Goal: Navigation & Orientation: Find specific page/section

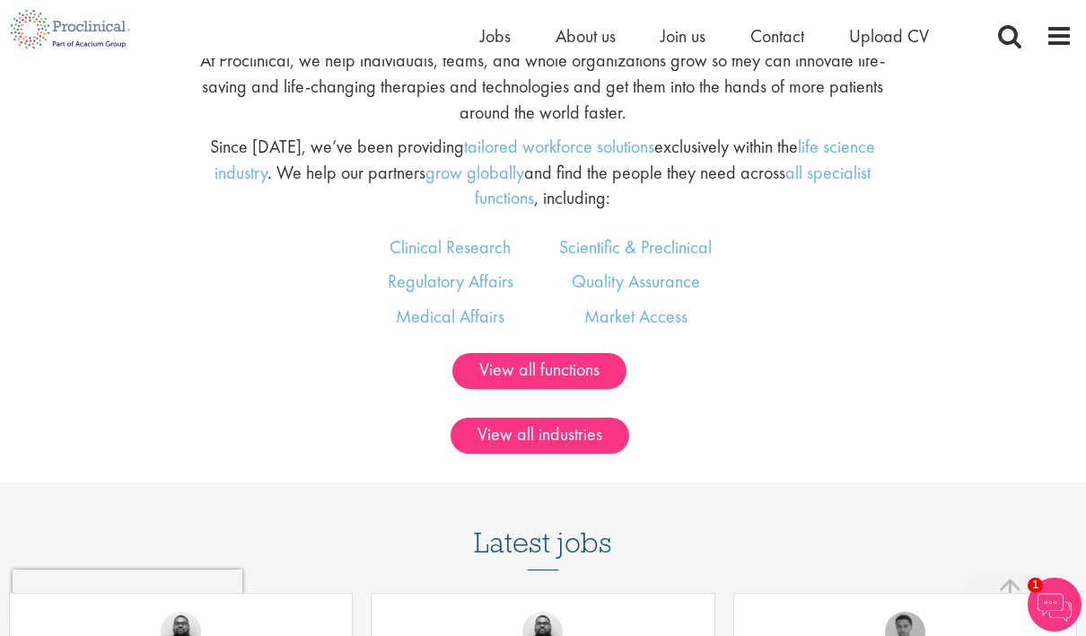
scroll to position [1104, 0]
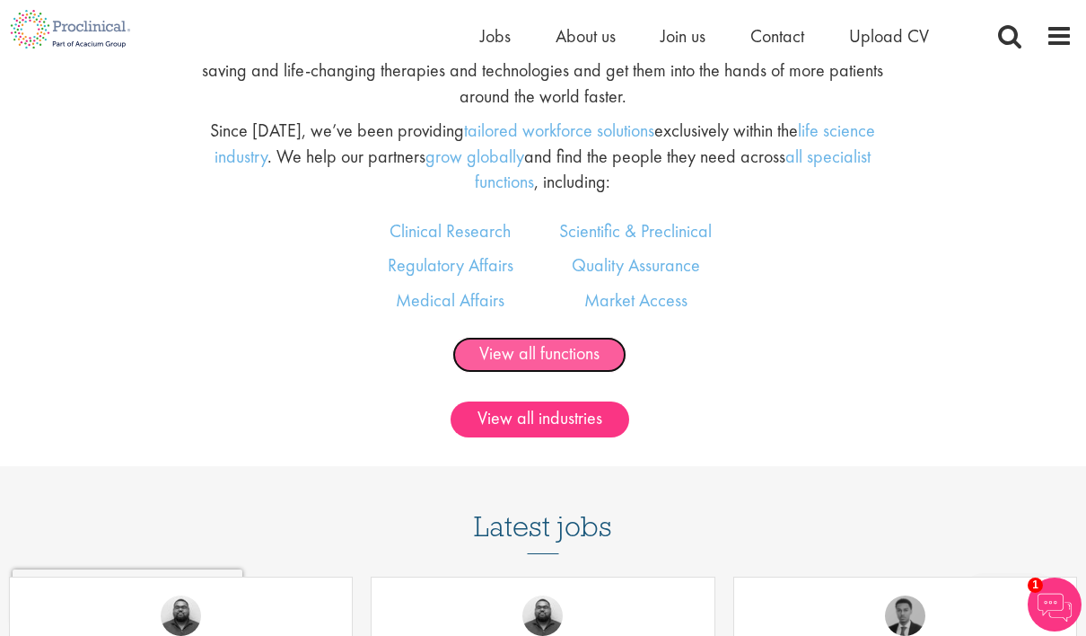
click at [549, 350] on link "View all functions" at bounding box center [539, 355] width 174 height 36
